Goal: Information Seeking & Learning: Check status

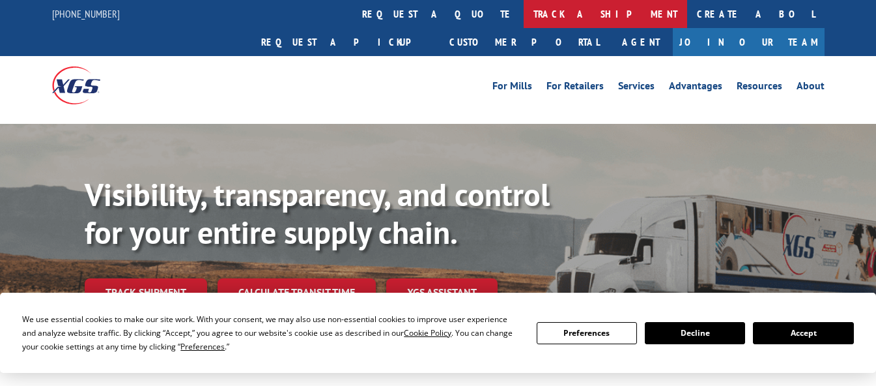
click at [524, 15] on link "track a shipment" at bounding box center [606, 14] width 164 height 28
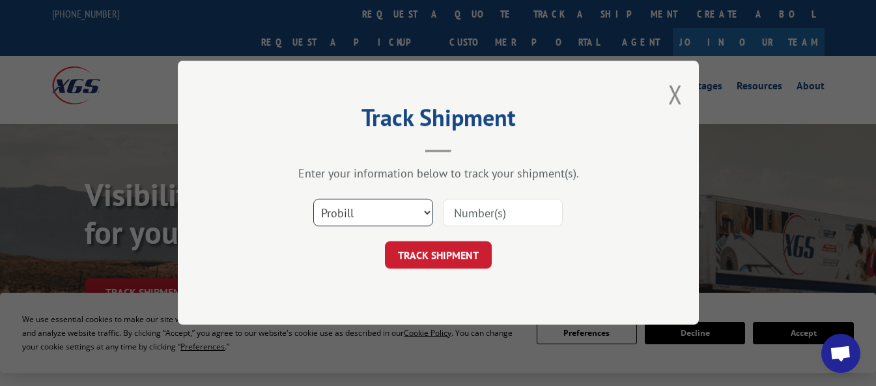
click at [388, 208] on select "Select category... Probill BOL PO" at bounding box center [373, 212] width 120 height 27
select select "po"
click at [313, 199] on select "Select category... Probill BOL PO" at bounding box center [373, 212] width 120 height 27
click at [482, 211] on input at bounding box center [503, 212] width 120 height 27
type input "08513882"
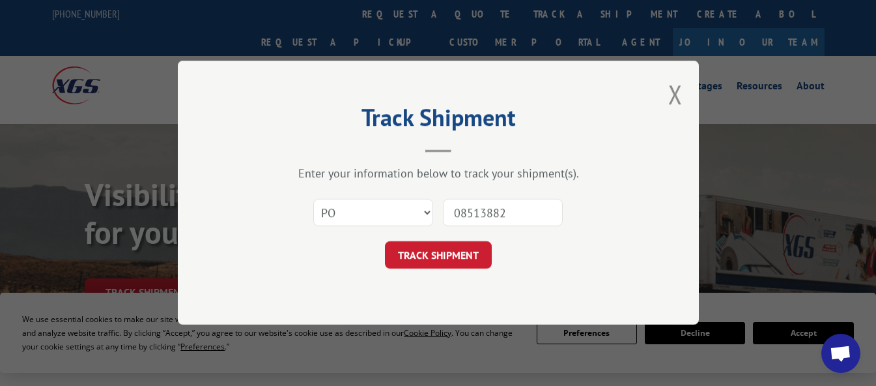
click button "TRACK SHIPMENT" at bounding box center [438, 255] width 107 height 27
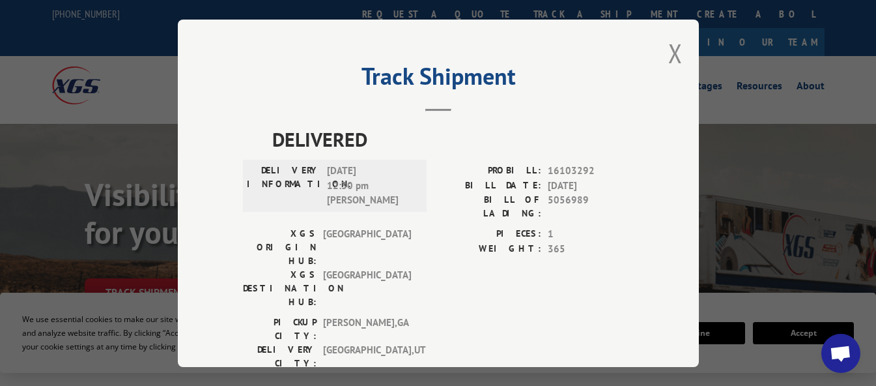
click at [678, 48] on div "Track Shipment DELIVERED DELIVERY INFORMATION: [DATE] 12:30 pm [PERSON_NAME]: 1…" at bounding box center [438, 193] width 521 height 347
drag, startPoint x: 672, startPoint y: 54, endPoint x: 734, endPoint y: 53, distance: 61.3
click at [674, 54] on button "Close modal" at bounding box center [675, 53] width 14 height 35
